Goal: Task Accomplishment & Management: Complete application form

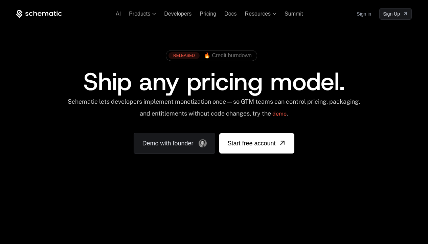
click at [364, 14] on link "Sign in" at bounding box center [364, 13] width 15 height 11
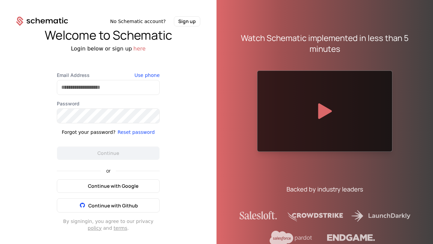
click at [108, 185] on span "Continue with Google" at bounding box center [113, 185] width 50 height 7
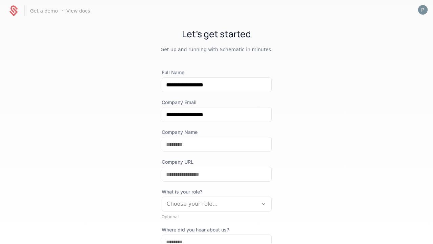
scroll to position [78, 0]
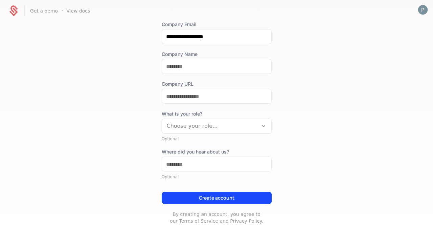
click at [214, 198] on button "Create account" at bounding box center [217, 197] width 110 height 12
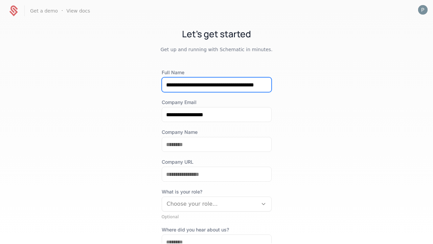
scroll to position [0, 20]
type input "**********"
